Goal: Check status

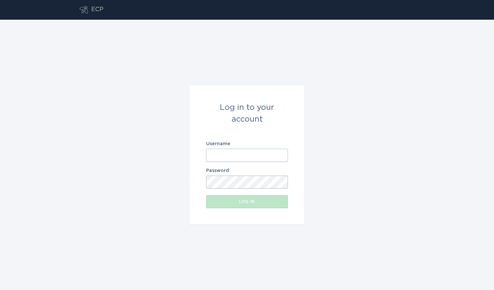
click at [222, 158] on input "Username" at bounding box center [247, 155] width 82 height 13
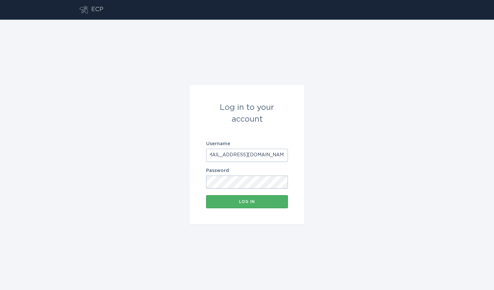
type input "fcu-ecobee-prod@powerportal.com"
click at [245, 200] on div "Log in" at bounding box center [246, 202] width 75 height 4
